Goal: Information Seeking & Learning: Learn about a topic

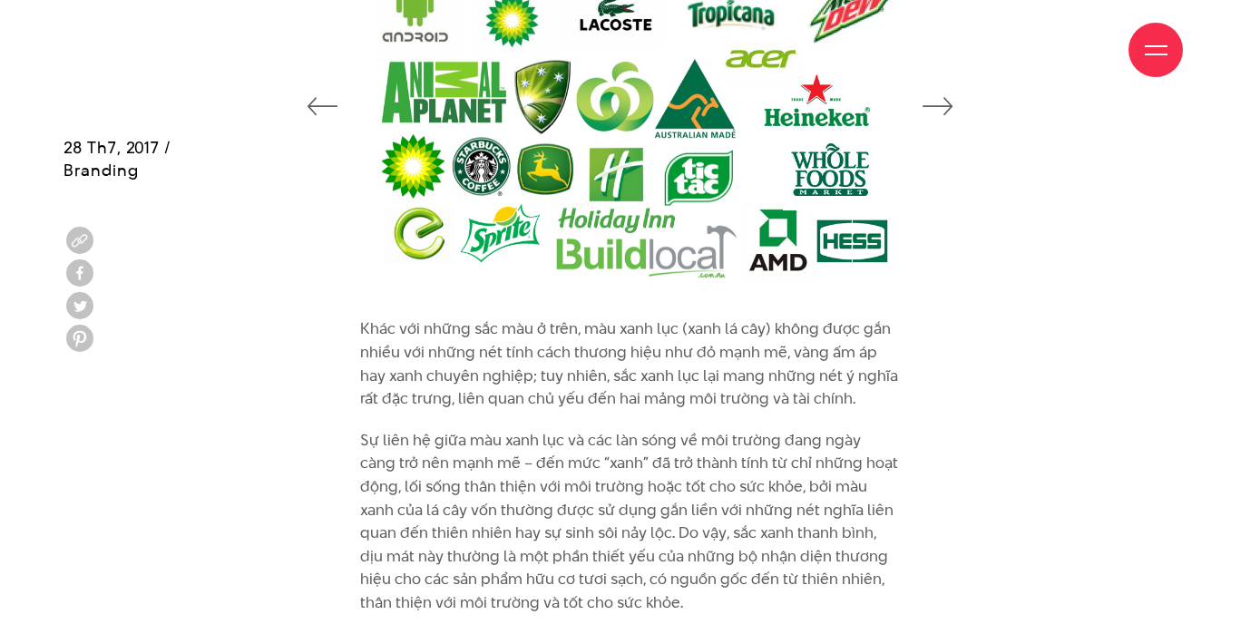
scroll to position [4475, 0]
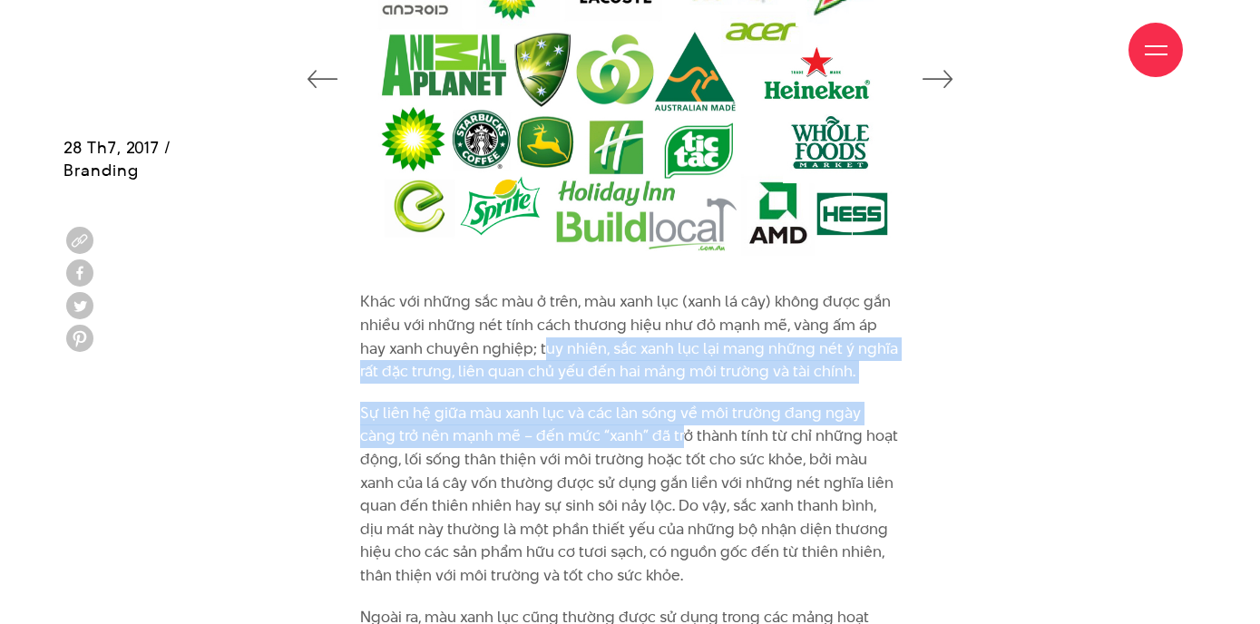
drag, startPoint x: 545, startPoint y: 273, endPoint x: 631, endPoint y: 376, distance: 134.6
click at [636, 376] on div "Khác với những sắc màu ở trên, màu xanh lục (xanh lá cây) không được gắn nhiều …" at bounding box center [630, 505] width 540 height 430
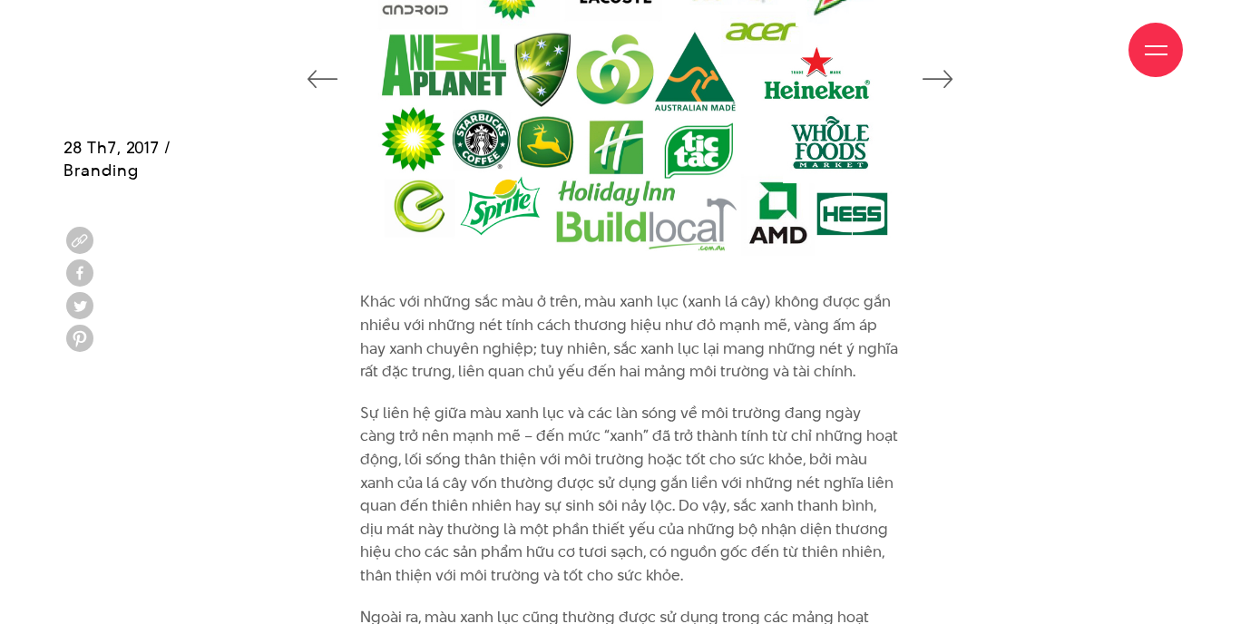
click at [512, 402] on p "Sự liên hệ giữa màu xanh lục và các làn sóng về môi trường đang ngày càng trở n…" at bounding box center [630, 495] width 540 height 186
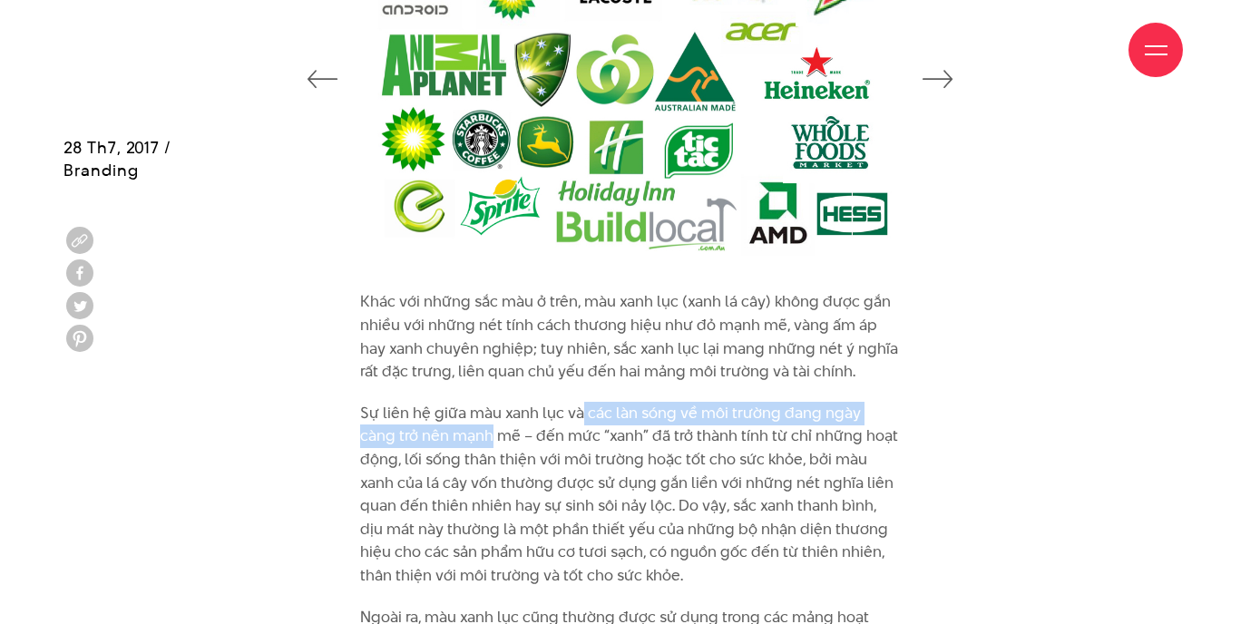
drag, startPoint x: 453, startPoint y: 357, endPoint x: 579, endPoint y: 355, distance: 126.1
click at [579, 402] on p "Sự liên hệ giữa màu xanh lục và các làn sóng về môi trường đang ngày càng trở n…" at bounding box center [630, 495] width 540 height 186
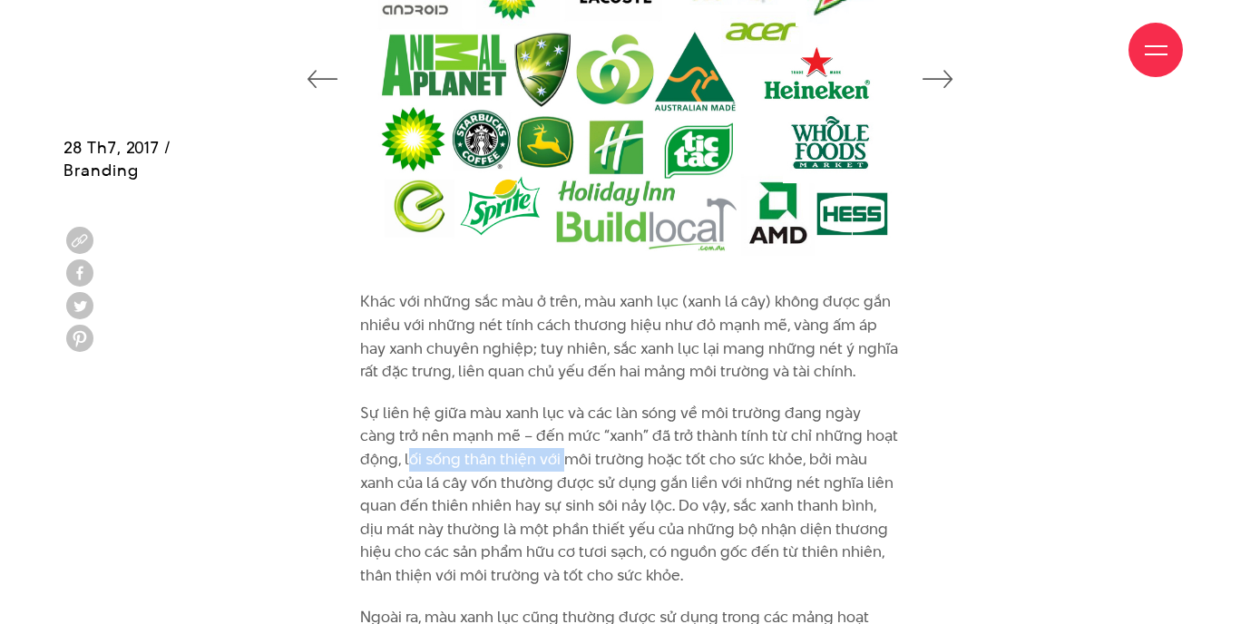
drag, startPoint x: 363, startPoint y: 391, endPoint x: 523, endPoint y: 392, distance: 160.5
click at [523, 402] on p "Sự liên hệ giữa màu xanh lục và các làn sóng về môi trường đang ngày càng trở n…" at bounding box center [630, 495] width 540 height 186
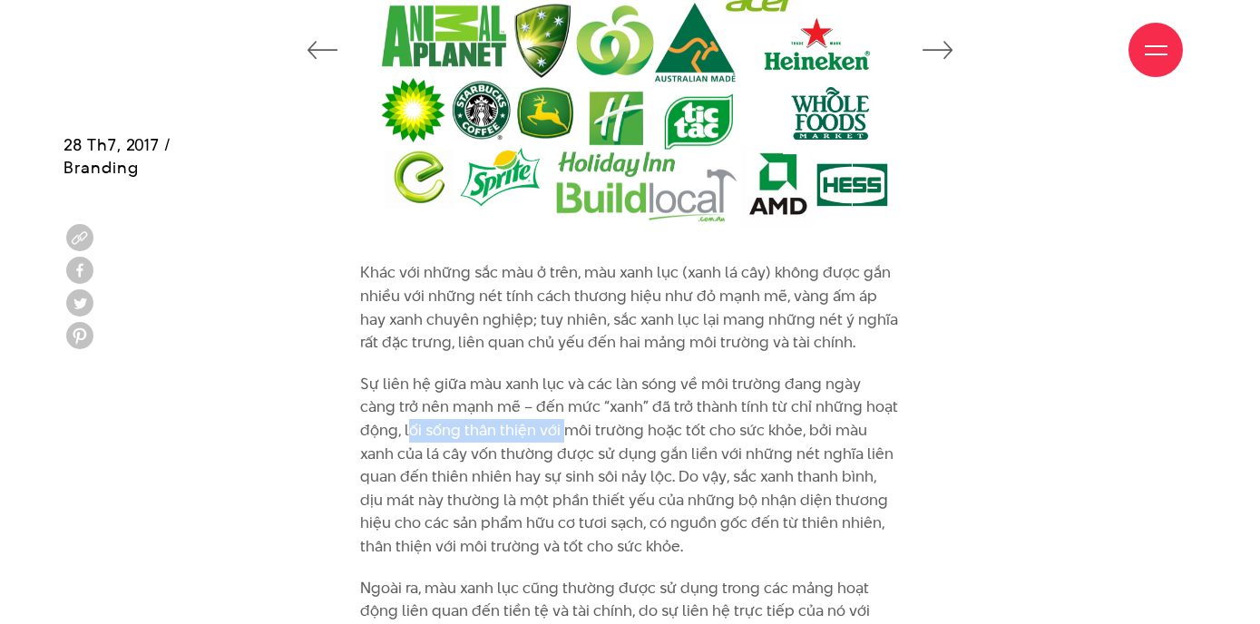
scroll to position [4510, 0]
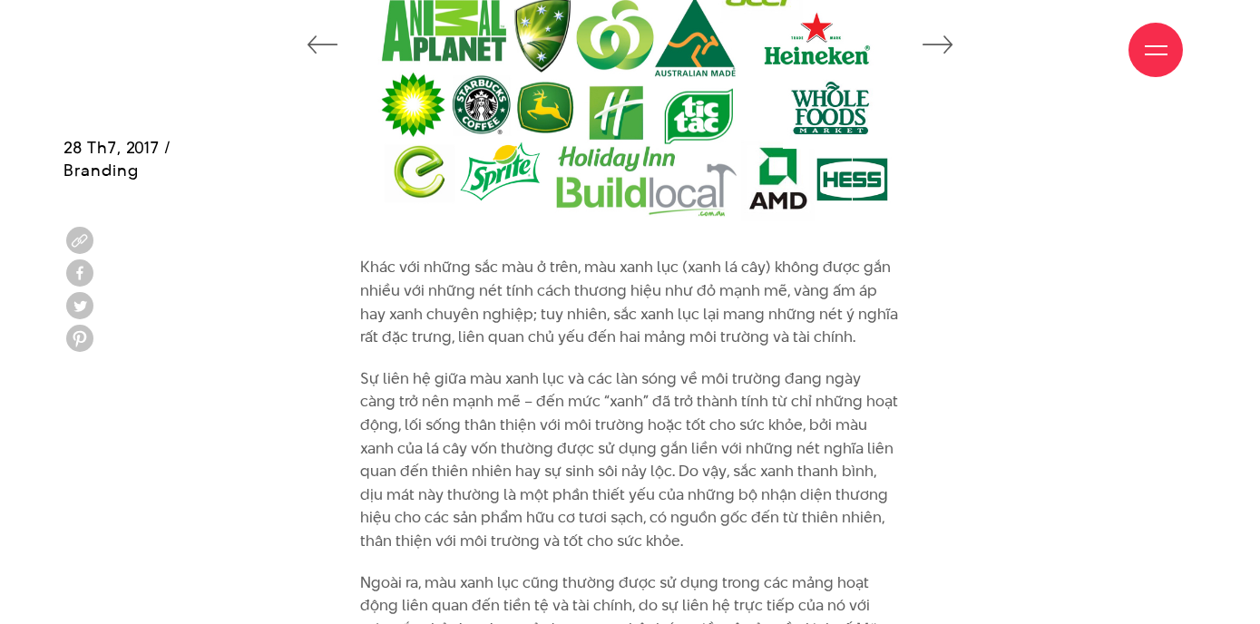
click at [572, 374] on p "Sự liên hệ giữa màu xanh lục và các làn sóng về môi trường đang ngày càng trở n…" at bounding box center [630, 460] width 540 height 186
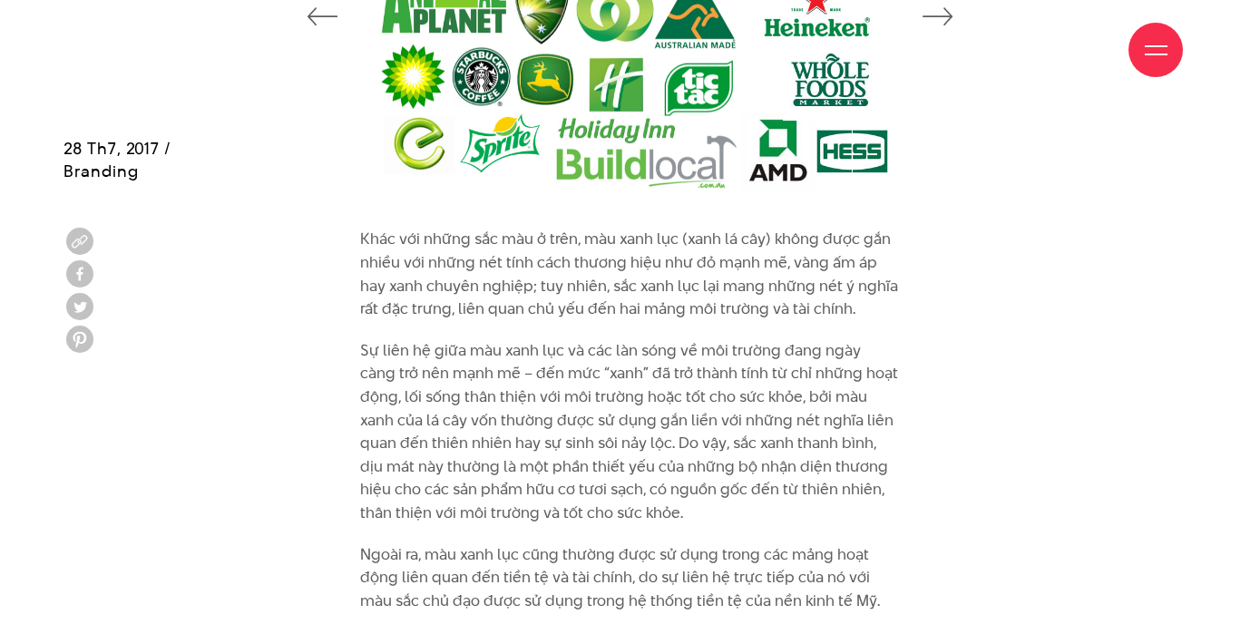
scroll to position [4539, 0]
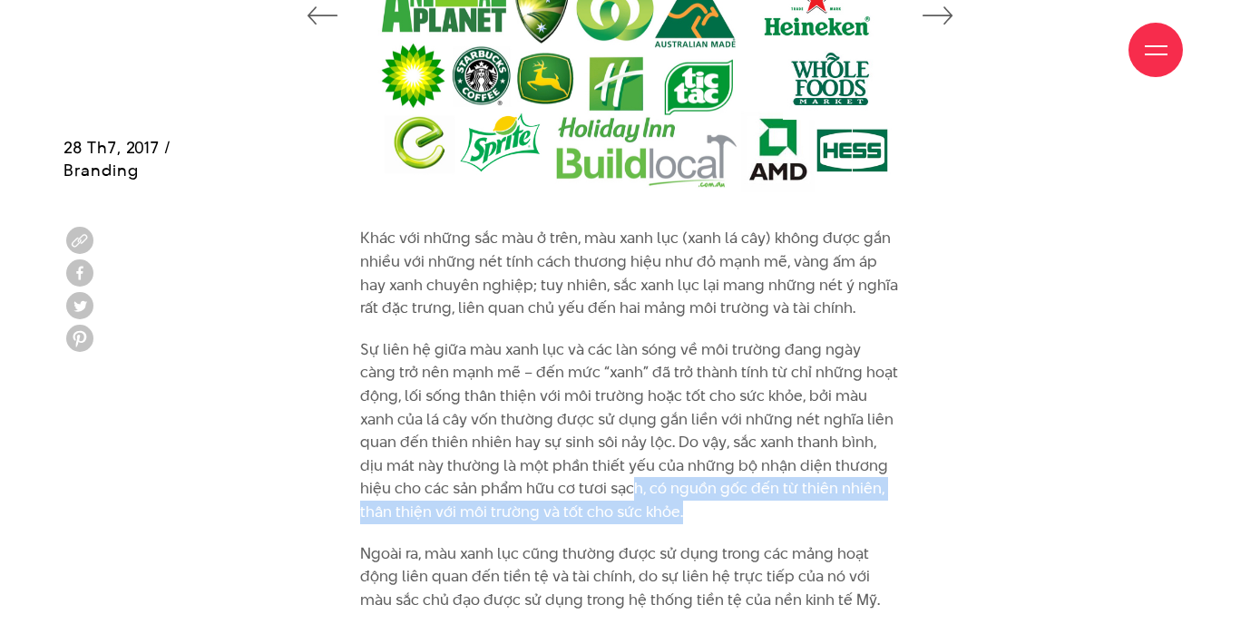
drag, startPoint x: 541, startPoint y: 418, endPoint x: 754, endPoint y: 436, distance: 213.9
click at [754, 436] on p "Sự liên hệ giữa màu xanh lục và các làn sóng về môi trường đang ngày càng trở n…" at bounding box center [630, 431] width 540 height 186
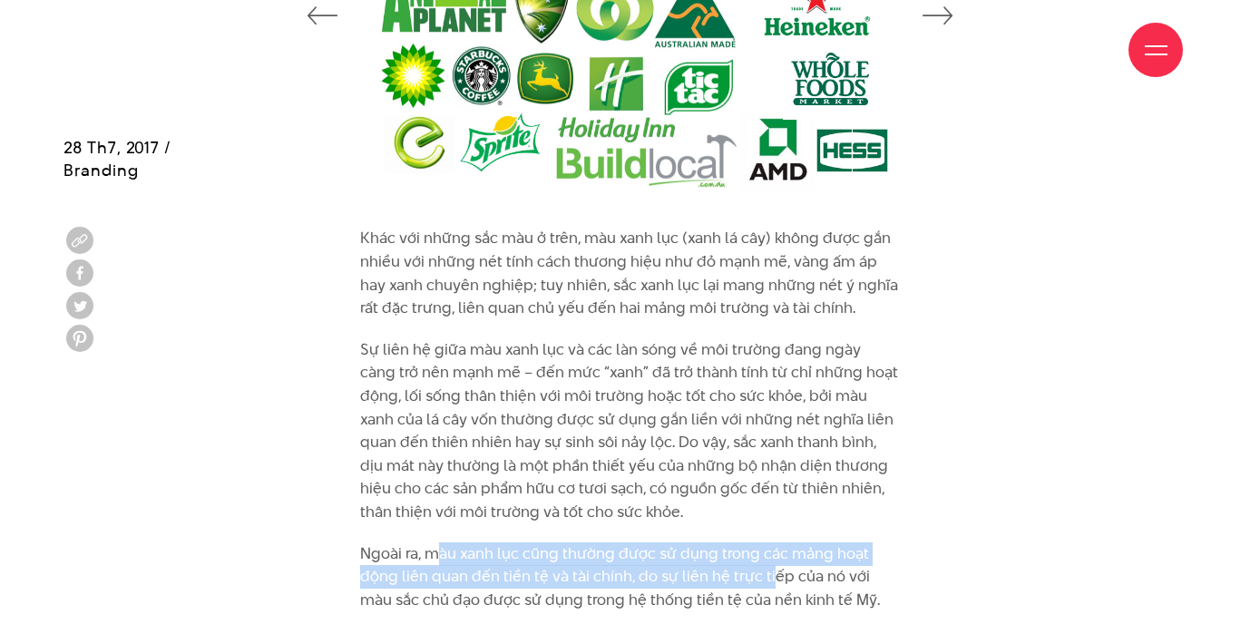
drag, startPoint x: 433, startPoint y: 482, endPoint x: 767, endPoint y: 495, distance: 334.9
click at [768, 542] on p "Ngoài ra, màu xanh lục cũng thường được sử dụng trong các mảng hoạt động liên q…" at bounding box center [630, 577] width 540 height 70
click at [628, 542] on p "Ngoài ra, màu xanh lục cũng thường được sử dụng trong các mảng hoạt động liên q…" at bounding box center [630, 577] width 540 height 70
